Goal: Check status

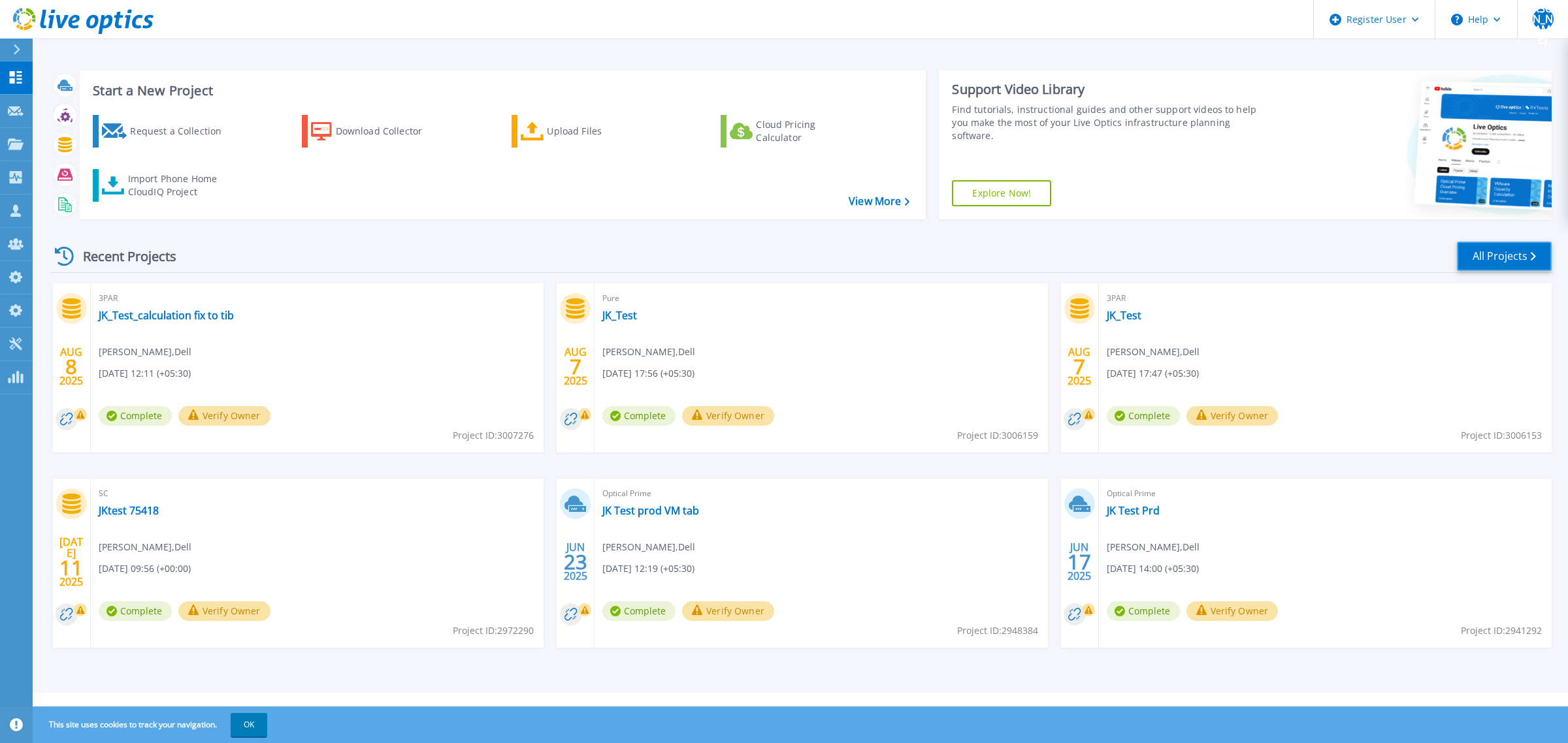
click at [1468, 259] on link "All Projects" at bounding box center [1504, 256] width 95 height 30
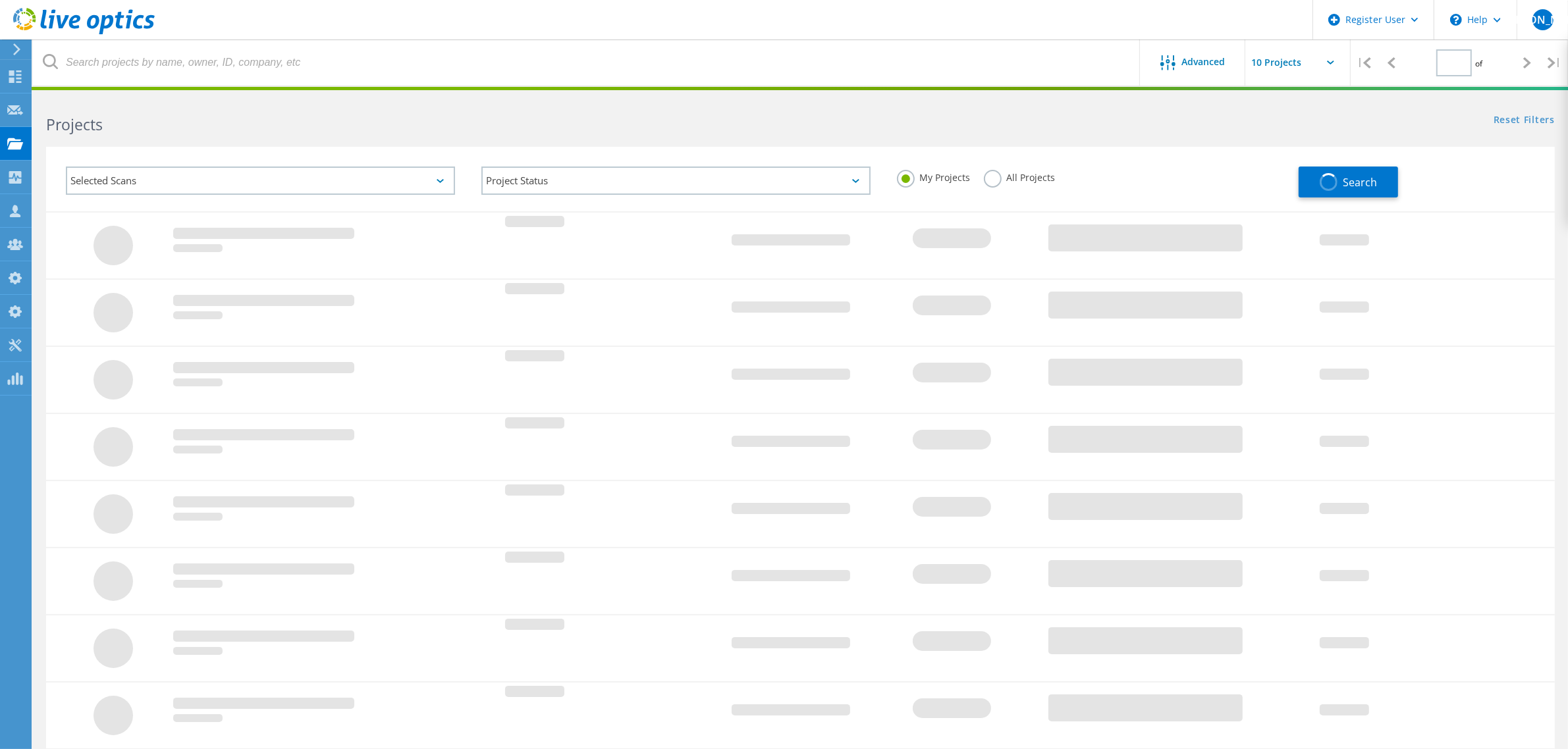
click at [254, 179] on div "Selected Scans" at bounding box center [260, 181] width 389 height 28
type input "1"
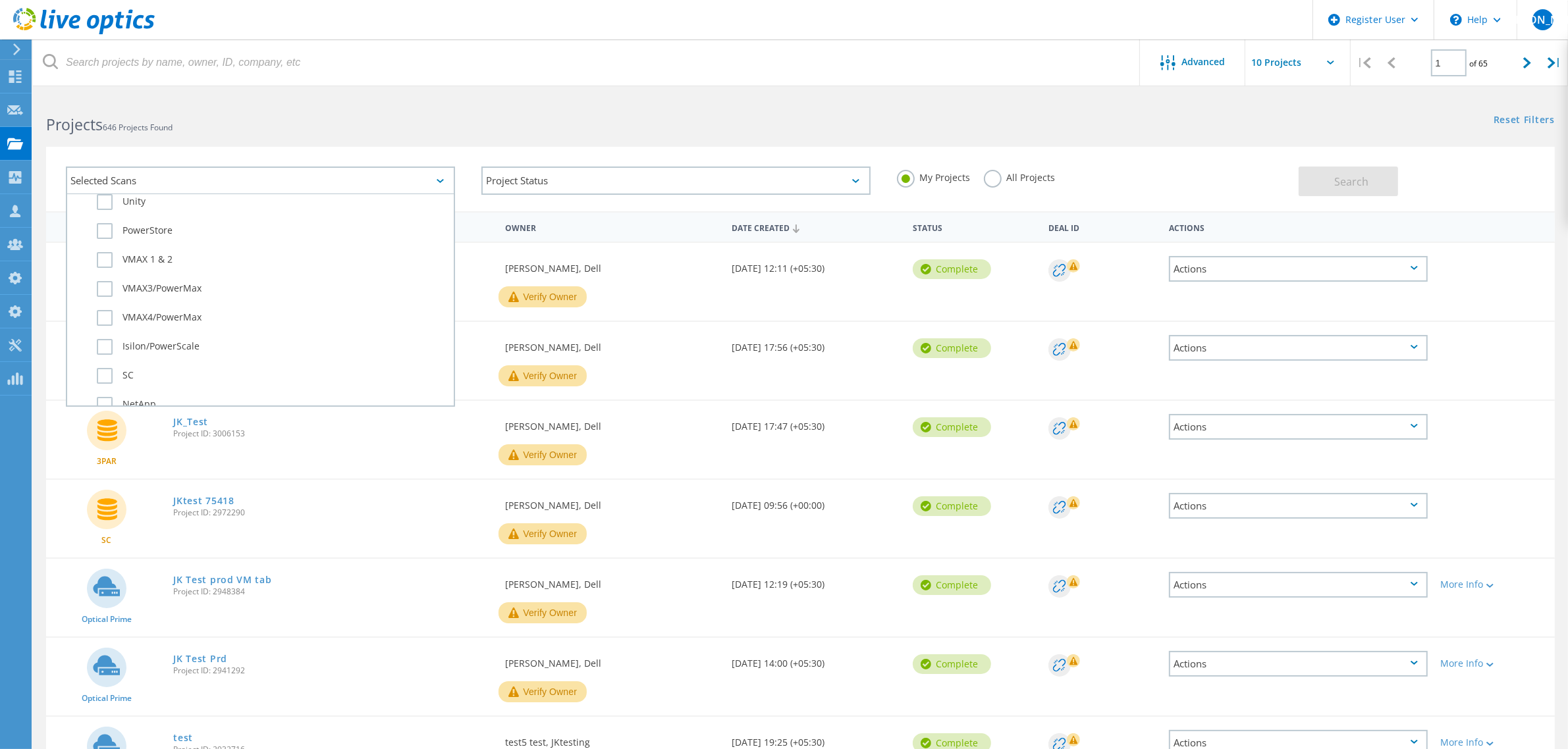
scroll to position [329, 0]
click at [155, 364] on label "Isilon/PowerScale" at bounding box center [272, 372] width 350 height 16
click at [0, 0] on input "Isilon/PowerScale" at bounding box center [0, 0] width 0 height 0
click at [1312, 168] on button "Search" at bounding box center [1348, 182] width 100 height 30
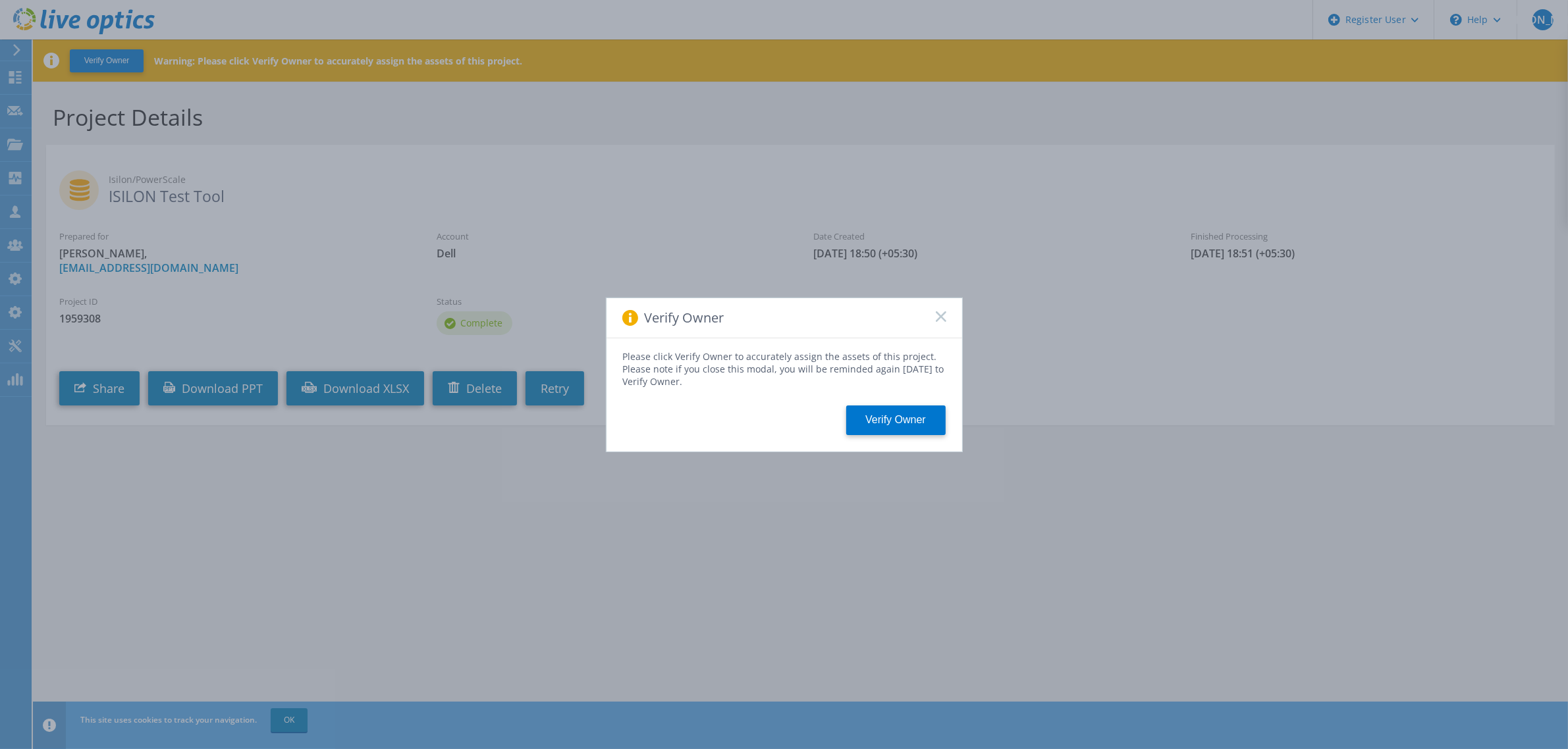
click at [939, 318] on rect at bounding box center [940, 317] width 11 height 11
